Goal: Transaction & Acquisition: Purchase product/service

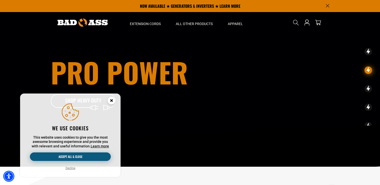
click at [93, 156] on button "Accept all & close" at bounding box center [70, 157] width 81 height 9
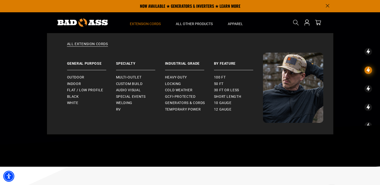
drag, startPoint x: 149, startPoint y: 19, endPoint x: 149, endPoint y: 23, distance: 3.3
click at [149, 23] on span "Extension Cords" at bounding box center [145, 24] width 31 height 5
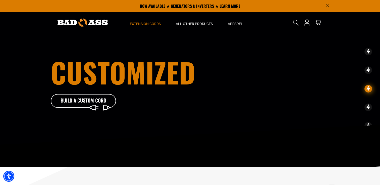
click at [149, 23] on span "Extension Cords" at bounding box center [145, 24] width 31 height 5
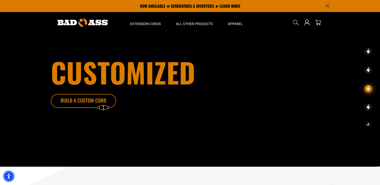
click at [102, 98] on icon at bounding box center [90, 102] width 65 height 16
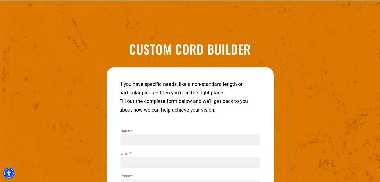
drag, startPoint x: 0, startPoint y: 0, endPoint x: 169, endPoint y: 139, distance: 218.7
click at [169, 139] on input "Name *" at bounding box center [190, 139] width 139 height 10
type input "**********"
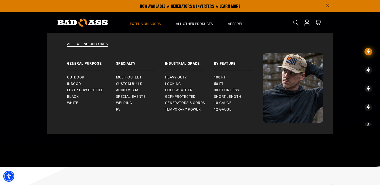
click at [153, 22] on span "Extension Cords" at bounding box center [145, 24] width 31 height 5
click at [221, 110] on span "12 gauge" at bounding box center [223, 109] width 18 height 5
click at [219, 105] on span "10 gauge" at bounding box center [223, 103] width 18 height 5
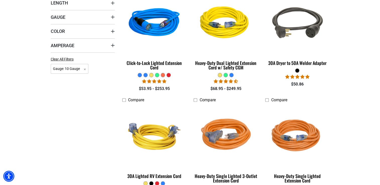
scroll to position [171, 0]
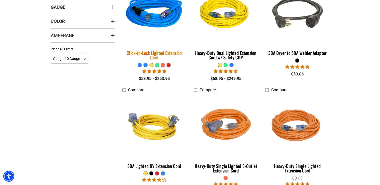
click at [152, 57] on div "Click-to-Lock Lighted Extension Cord" at bounding box center [154, 55] width 64 height 9
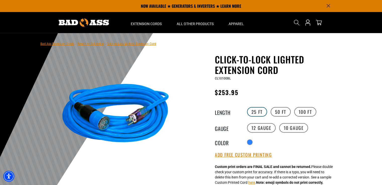
click at [259, 111] on label "25 FT" at bounding box center [257, 112] width 20 height 10
click at [278, 115] on label "50 FT" at bounding box center [281, 112] width 20 height 10
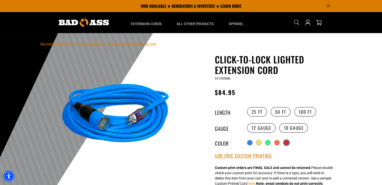
click at [287, 143] on div "Translation missing: en.products.product.variant_sold_out_or_unavailable" at bounding box center [286, 142] width 5 height 5
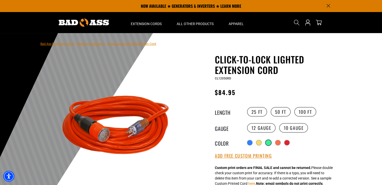
click at [267, 142] on div "Translation missing: en.products.product.variant_sold_out_or_unavailable" at bounding box center [268, 142] width 5 height 5
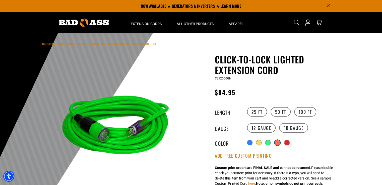
click at [278, 142] on div "Translation missing: en.products.product.variant_sold_out_or_unavailable" at bounding box center [277, 142] width 5 height 5
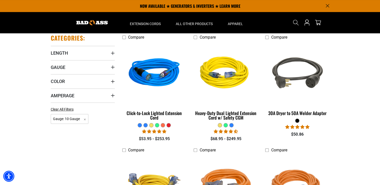
scroll to position [110, 0]
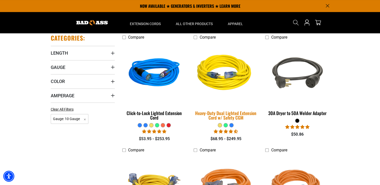
click at [224, 79] on img at bounding box center [226, 73] width 70 height 64
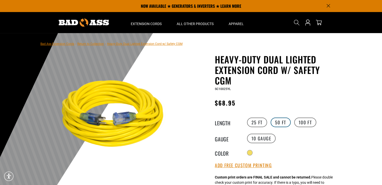
click at [280, 123] on label "50 FT" at bounding box center [281, 123] width 20 height 10
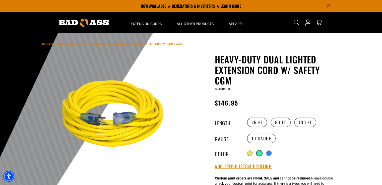
click at [260, 151] on div at bounding box center [259, 153] width 5 height 5
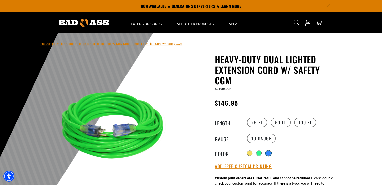
click at [270, 152] on div at bounding box center [268, 153] width 5 height 5
